Goal: Task Accomplishment & Management: Manage account settings

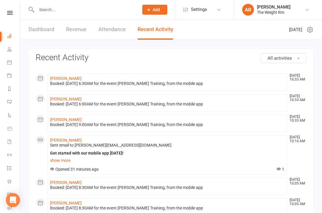
click at [40, 28] on link "Dashboard" at bounding box center [42, 29] width 26 height 20
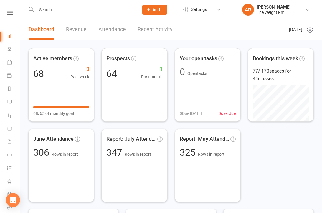
click at [154, 34] on link "Recent Activity" at bounding box center [154, 29] width 35 height 20
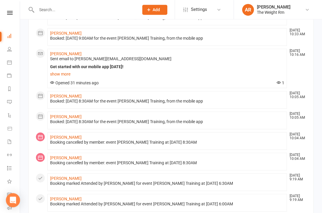
scroll to position [86, 0]
click at [7, 62] on icon at bounding box center [9, 62] width 5 height 5
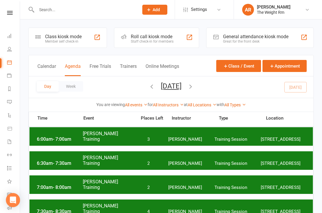
click at [50, 67] on button "Calendar" at bounding box center [46, 70] width 19 height 13
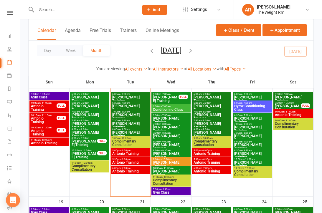
scroll to position [284, 0]
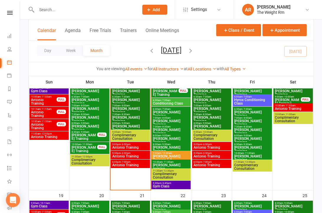
click at [129, 146] on span "Antonio Training" at bounding box center [130, 148] width 37 height 4
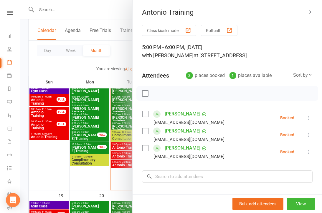
click at [17, 134] on link "Product Sales" at bounding box center [13, 129] width 13 height 13
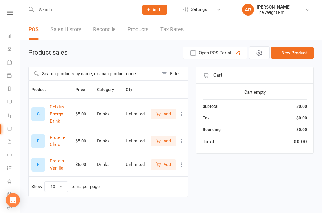
click at [14, 36] on link "Dashboard" at bounding box center [13, 36] width 13 height 13
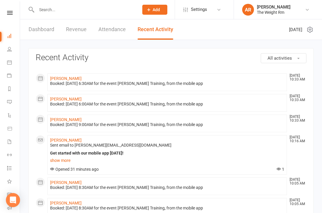
click at [71, 13] on input "text" at bounding box center [85, 10] width 100 height 8
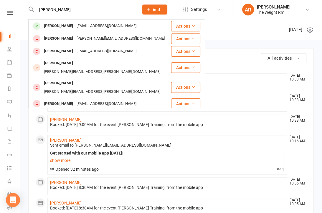
type input "[PERSON_NAME]"
click at [56, 36] on div "[PERSON_NAME]" at bounding box center [58, 38] width 33 height 9
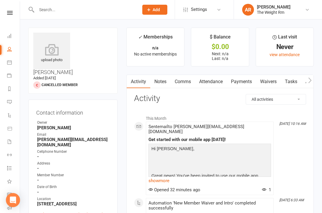
click at [273, 79] on link "Waivers" at bounding box center [268, 82] width 25 height 14
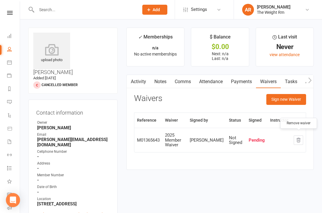
click at [298, 138] on icon "button" at bounding box center [298, 140] width 4 height 4
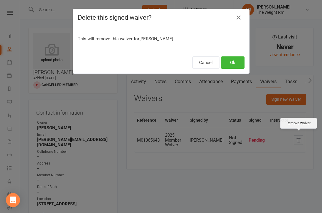
click at [235, 61] on button "Ok" at bounding box center [233, 62] width 24 height 12
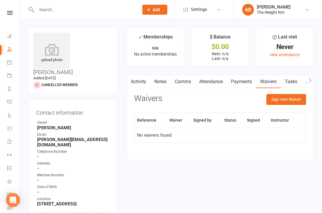
click at [291, 97] on button "Sign new Waiver" at bounding box center [286, 99] width 40 height 11
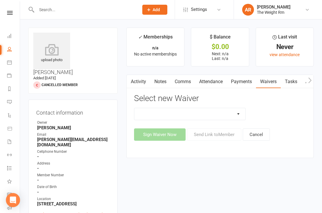
click at [229, 115] on select "2025 Member Waiver 2025 Prospect Waiver Update Credit Card Waiver" at bounding box center [189, 114] width 111 height 12
select select "12594"
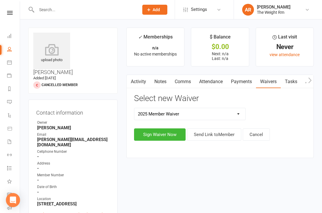
click at [221, 135] on button "Send Link to Member" at bounding box center [214, 135] width 54 height 12
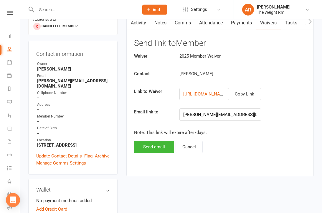
scroll to position [59, 0]
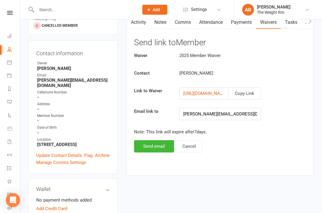
click at [159, 145] on button "Send email" at bounding box center [154, 146] width 40 height 12
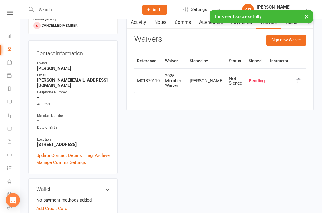
click at [13, 39] on link "Dashboard" at bounding box center [13, 36] width 13 height 13
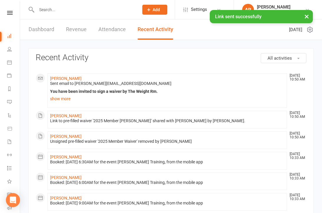
click at [45, 27] on link "Dashboard" at bounding box center [42, 29] width 26 height 20
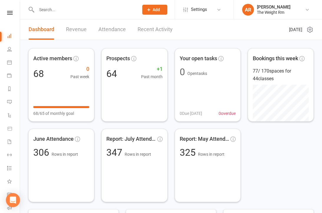
click at [11, 62] on icon at bounding box center [9, 62] width 5 height 5
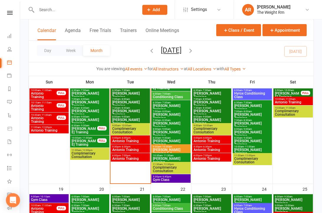
click at [138, 152] on div "5:30pm - 6:30pm Antonio Training" at bounding box center [130, 148] width 39 height 9
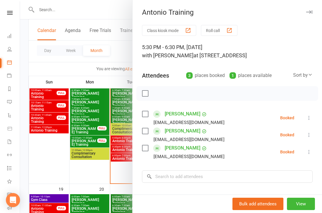
click at [122, 157] on div at bounding box center [171, 106] width 302 height 213
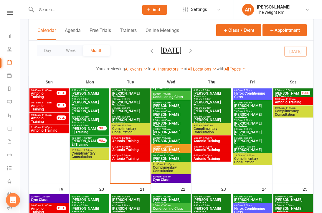
click at [126, 159] on span "Antonio Training" at bounding box center [130, 159] width 37 height 4
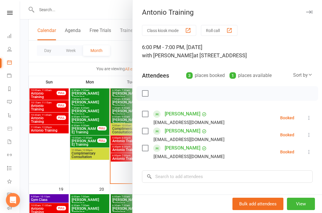
click at [119, 153] on div at bounding box center [171, 106] width 302 height 213
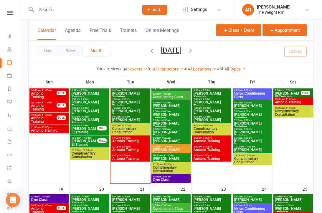
click at [126, 139] on span "Antonio Training" at bounding box center [130, 141] width 37 height 4
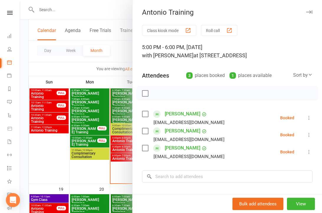
click at [94, 123] on div at bounding box center [171, 106] width 302 height 213
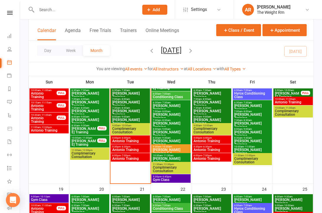
click at [126, 149] on span "Antonio Training" at bounding box center [130, 150] width 37 height 4
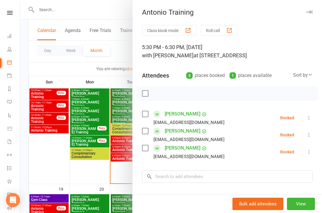
click at [97, 129] on div at bounding box center [171, 106] width 302 height 213
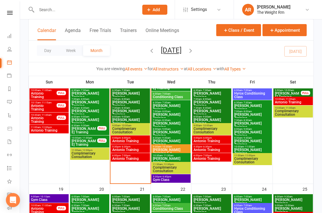
click at [121, 161] on div "6:00pm - 7:00pm Antonio Training" at bounding box center [130, 157] width 39 height 9
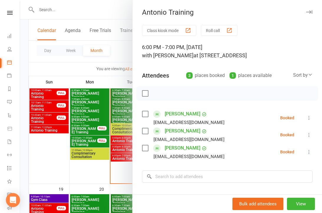
click at [51, 89] on div at bounding box center [171, 106] width 302 height 213
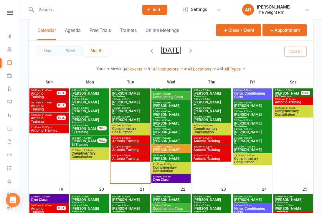
click at [8, 37] on icon at bounding box center [9, 36] width 5 height 5
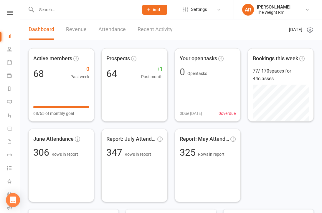
click at [73, 32] on link "Revenue" at bounding box center [76, 29] width 21 height 20
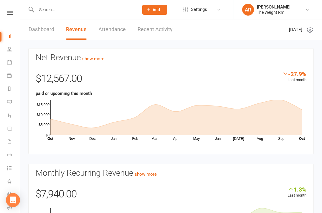
click at [149, 36] on link "Recent Activity" at bounding box center [154, 29] width 35 height 20
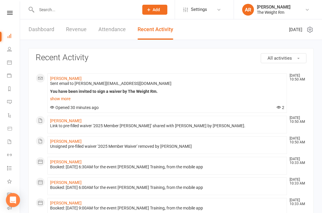
click at [34, 31] on link "Dashboard" at bounding box center [42, 29] width 26 height 20
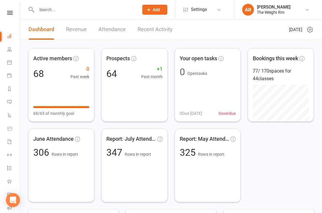
click at [67, 29] on link "Revenue" at bounding box center [76, 29] width 21 height 20
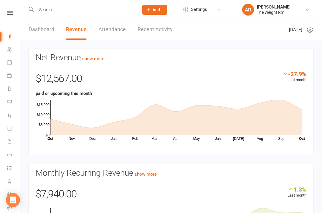
click at [27, 31] on div "Dashboard Revenue Attendance Recent Activity" at bounding box center [100, 29] width 161 height 20
click at [35, 35] on link "Dashboard" at bounding box center [42, 29] width 26 height 20
